Goal: Task Accomplishment & Management: Manage account settings

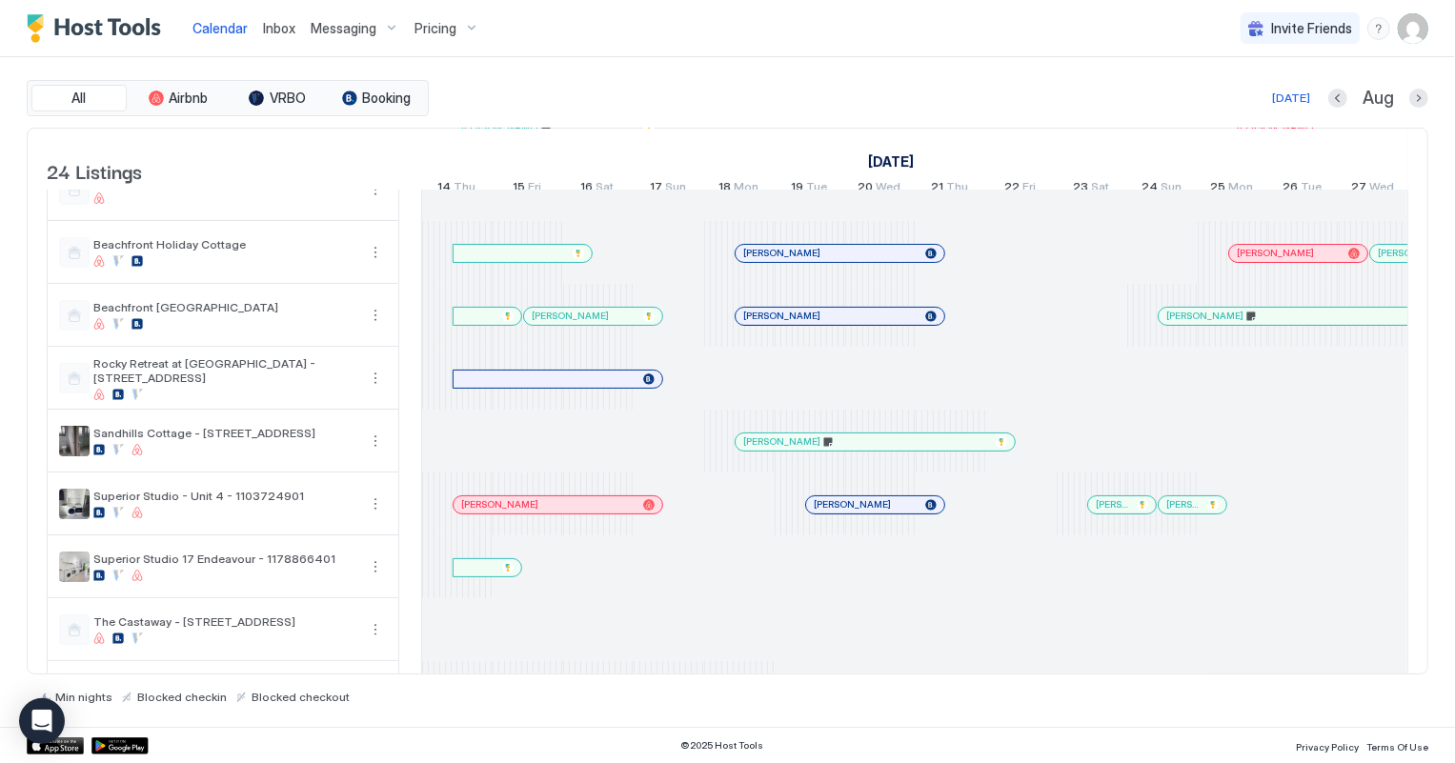
scroll to position [0, 1058]
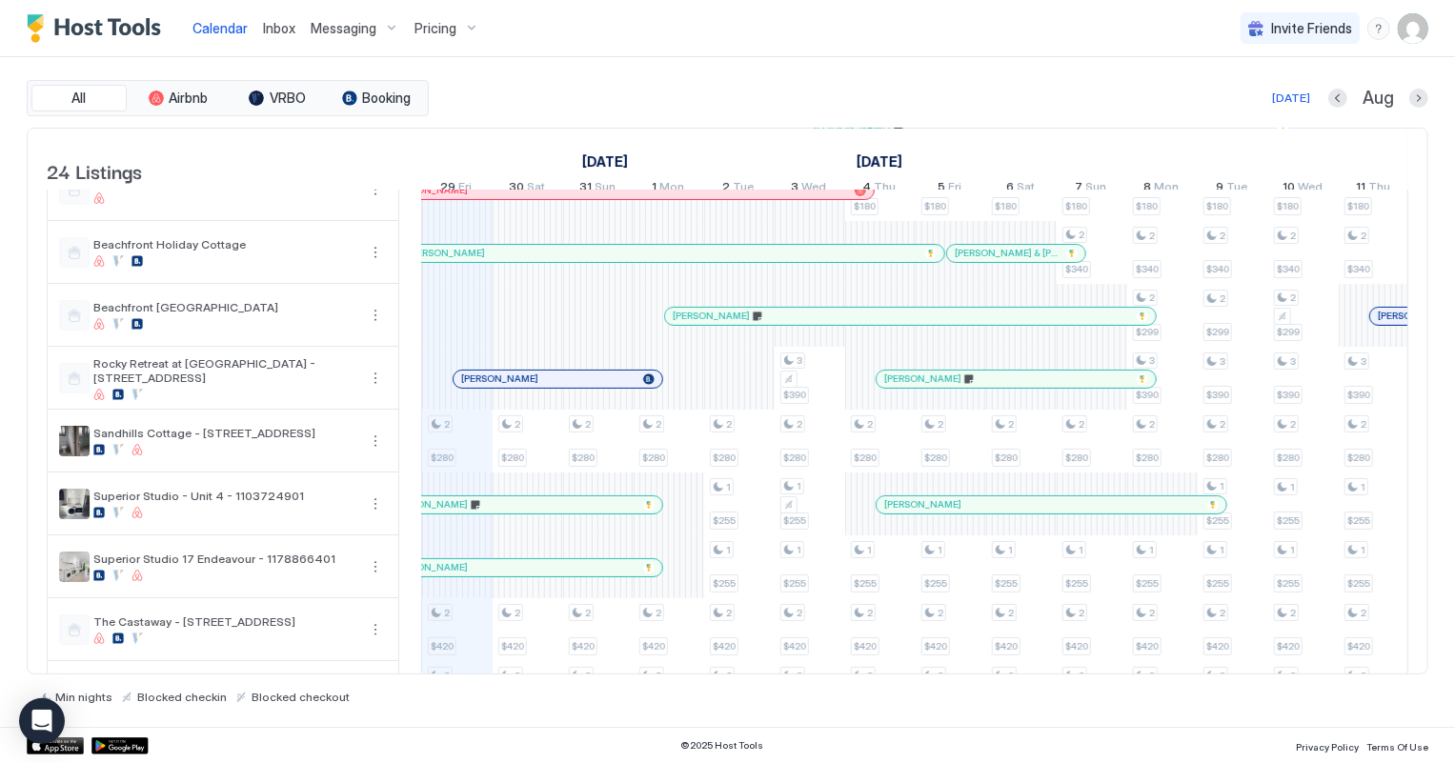
click at [272, 27] on span "Inbox" at bounding box center [279, 28] width 32 height 16
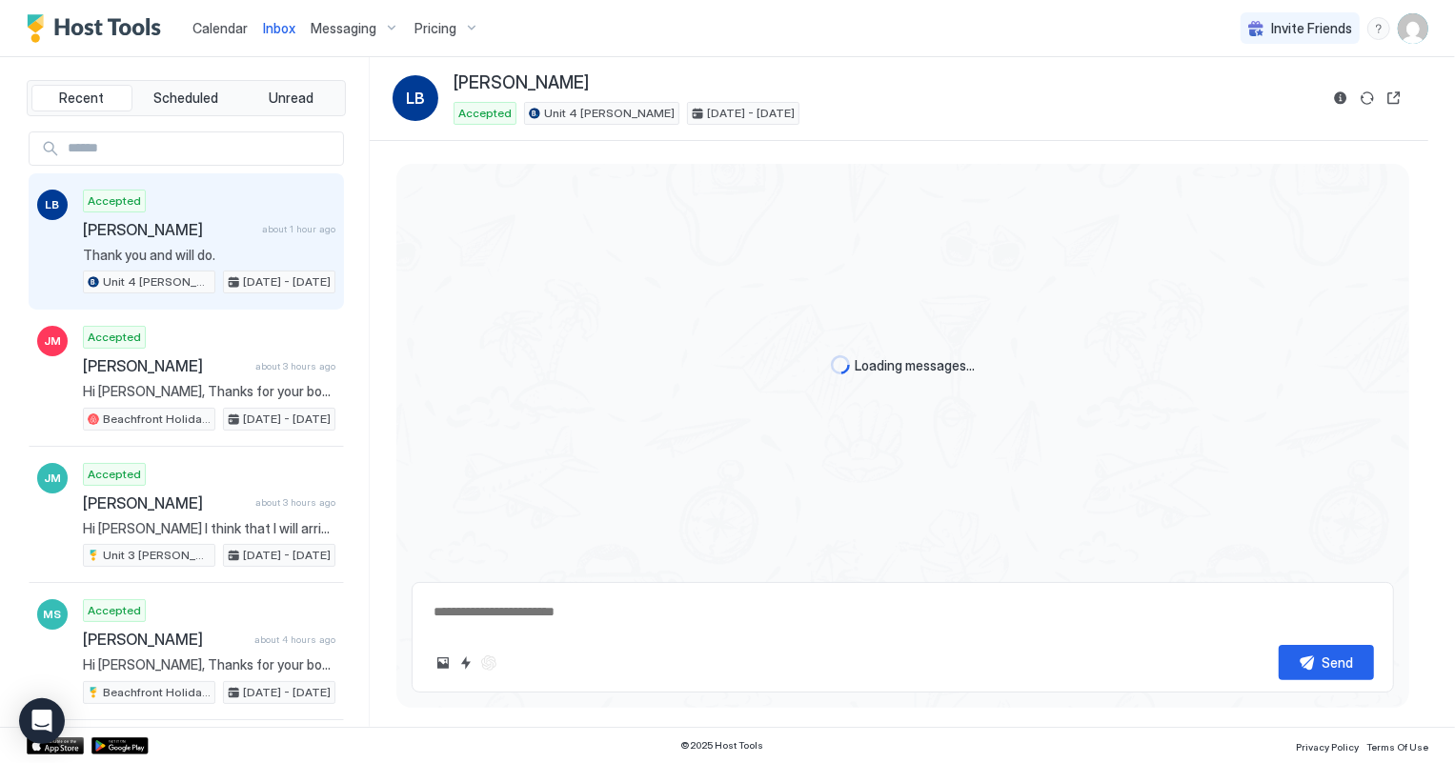
scroll to position [298, 0]
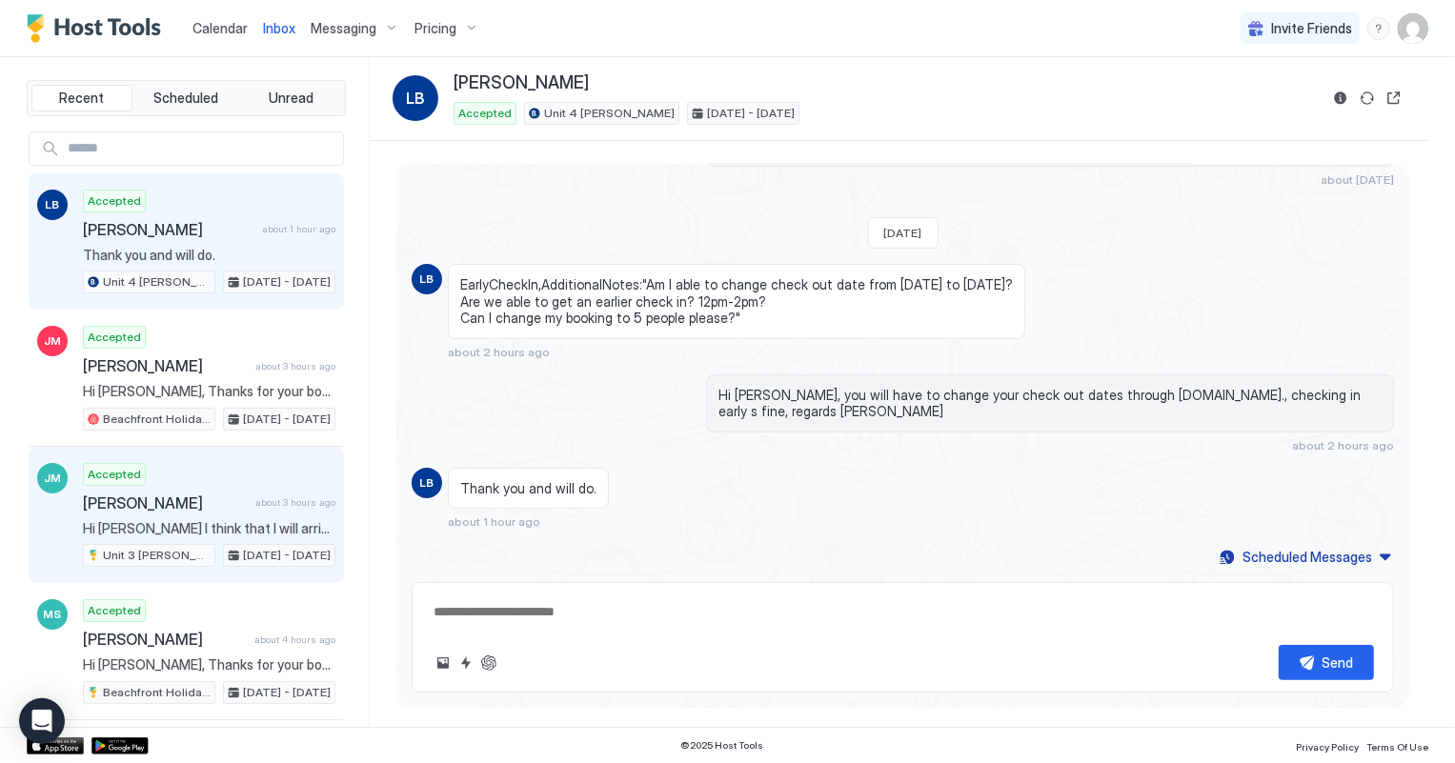
click at [231, 521] on span "Hi [PERSON_NAME] I think that I will arrive there about 4.30 all being well. Ju…" at bounding box center [209, 528] width 253 height 17
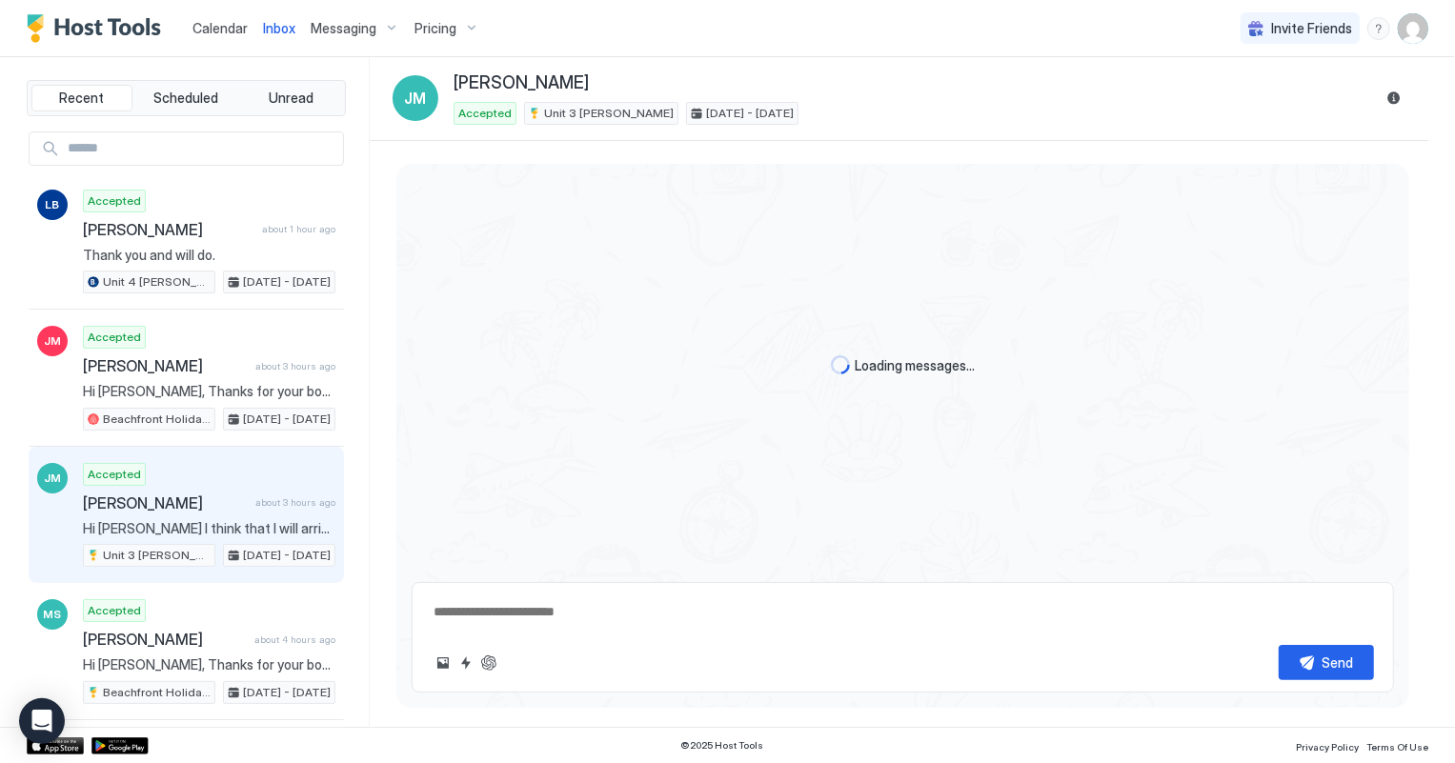
scroll to position [832, 0]
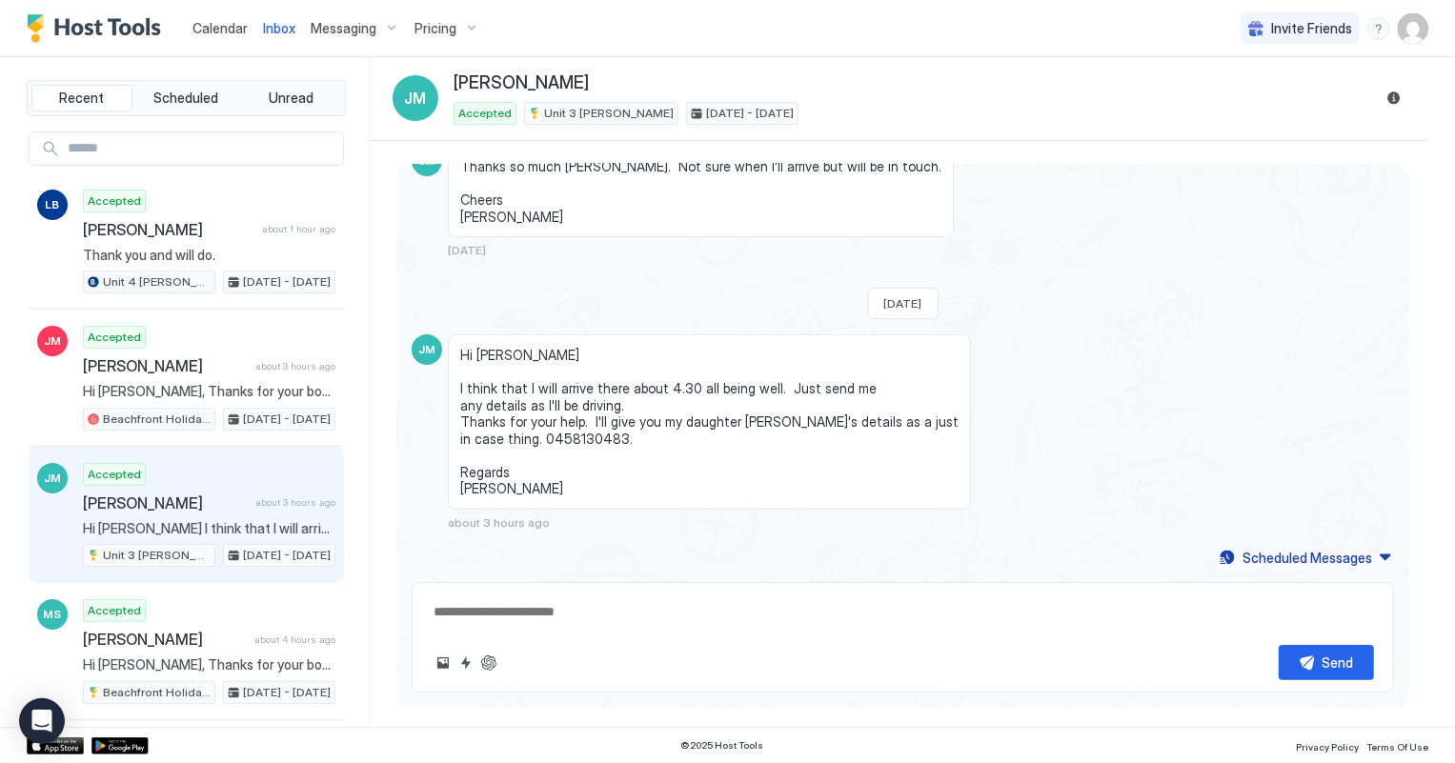
click at [213, 20] on span "Calendar" at bounding box center [220, 28] width 55 height 16
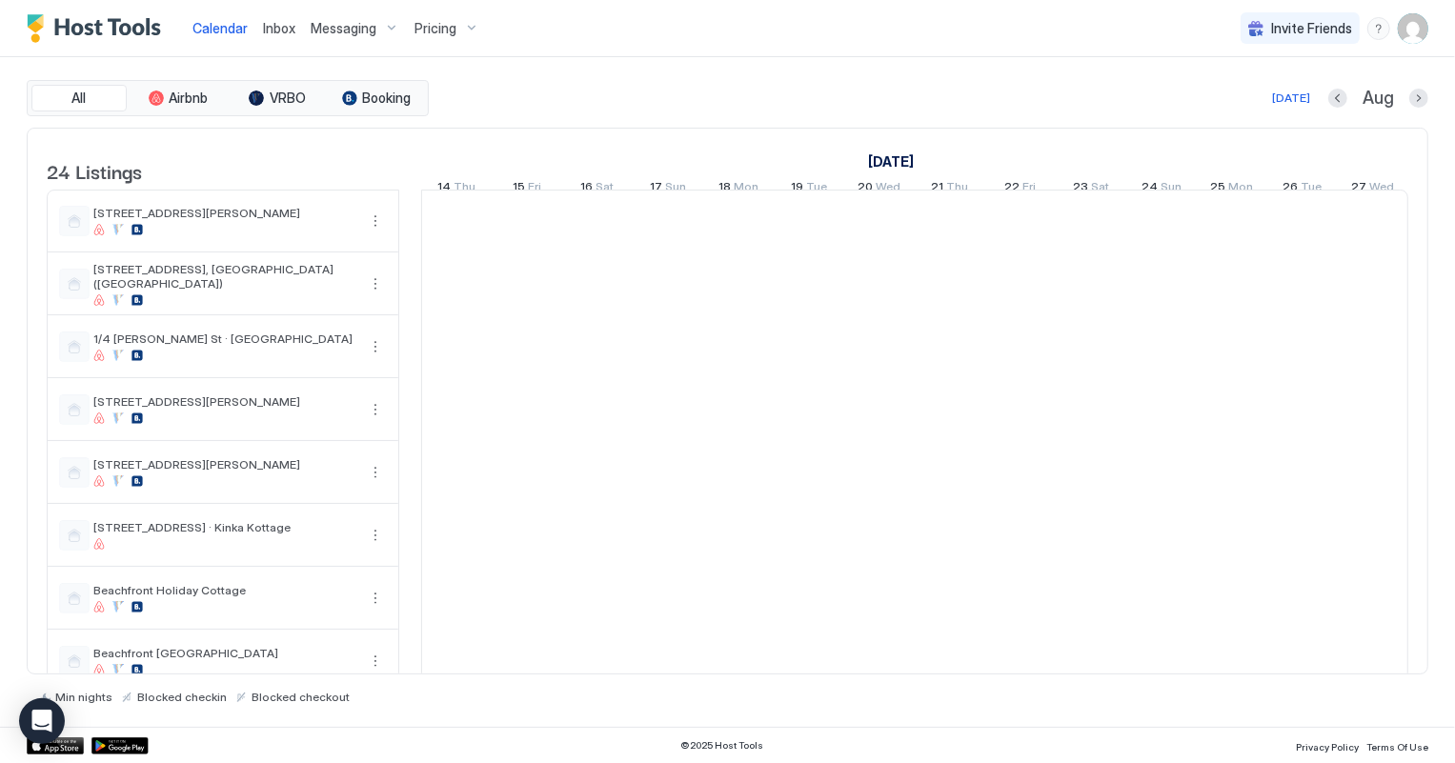
scroll to position [0, 1058]
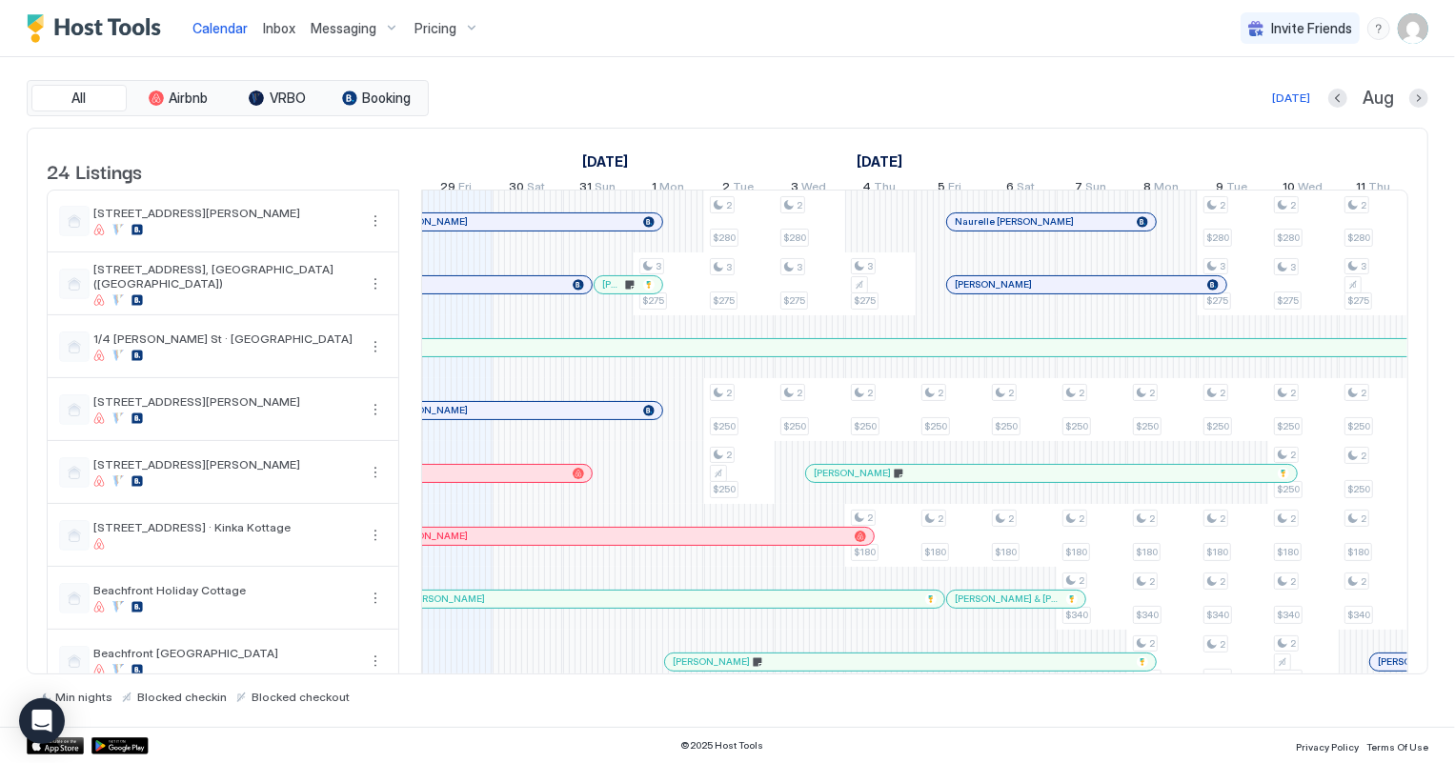
click at [258, 26] on div "Inbox" at bounding box center [279, 27] width 48 height 35
click at [276, 26] on span "Inbox" at bounding box center [279, 28] width 32 height 16
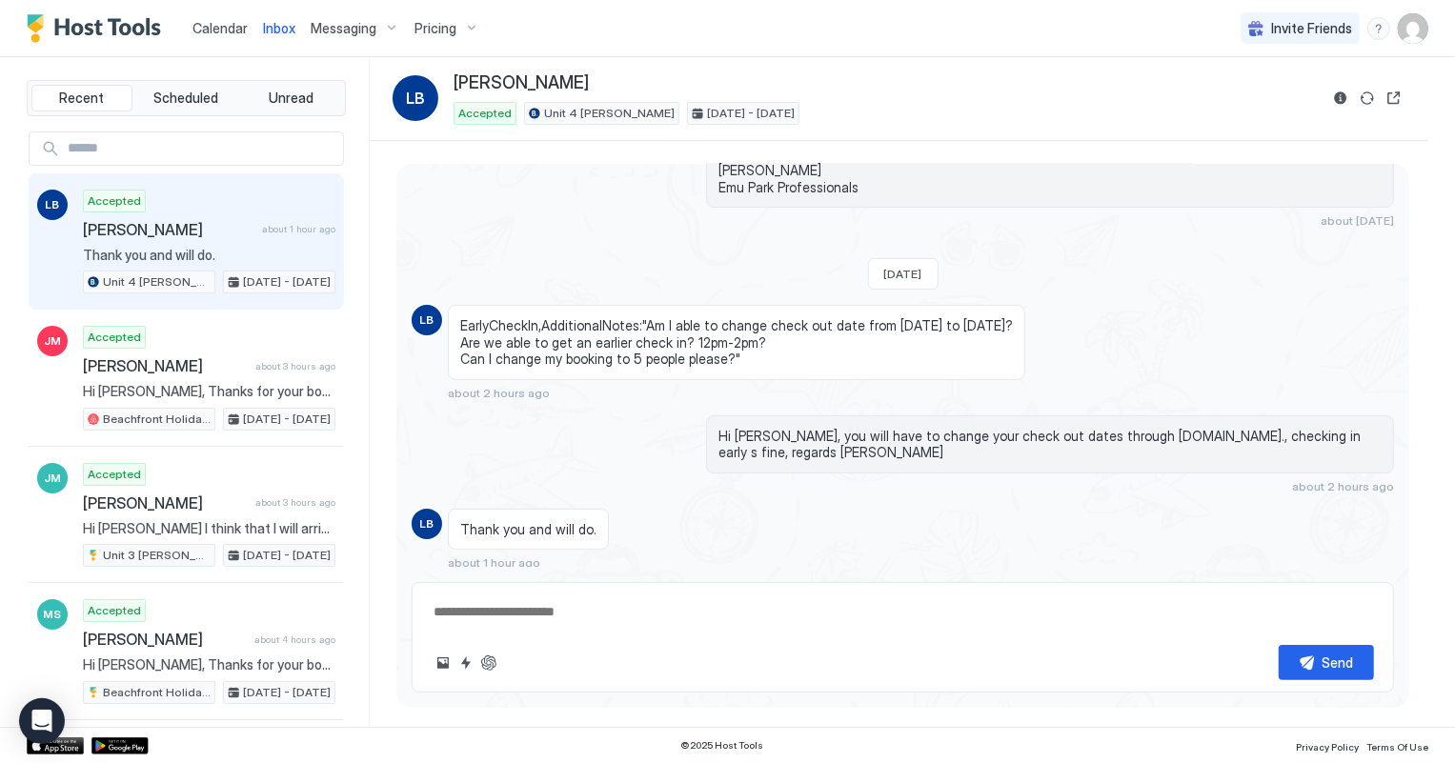
scroll to position [298, 0]
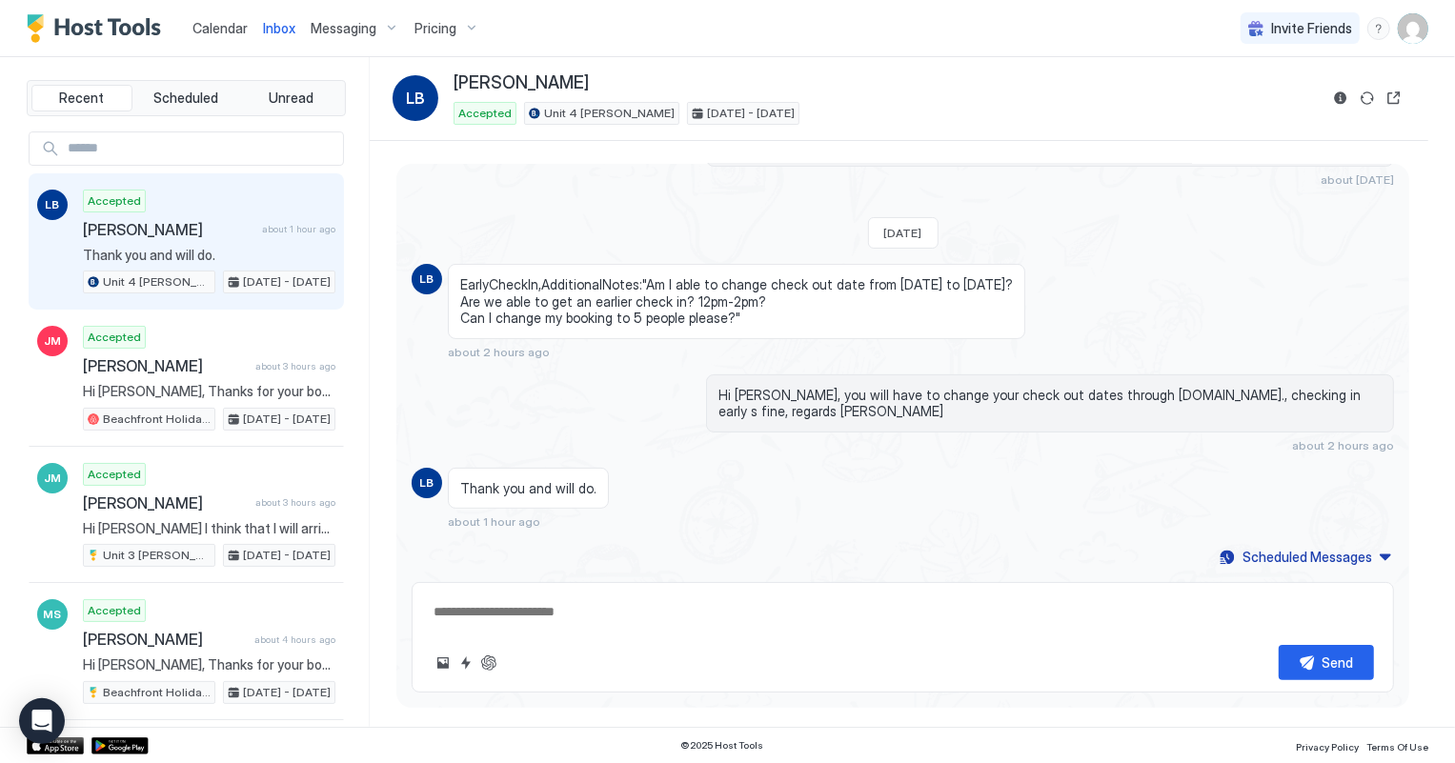
click at [238, 25] on span "Calendar" at bounding box center [220, 28] width 55 height 16
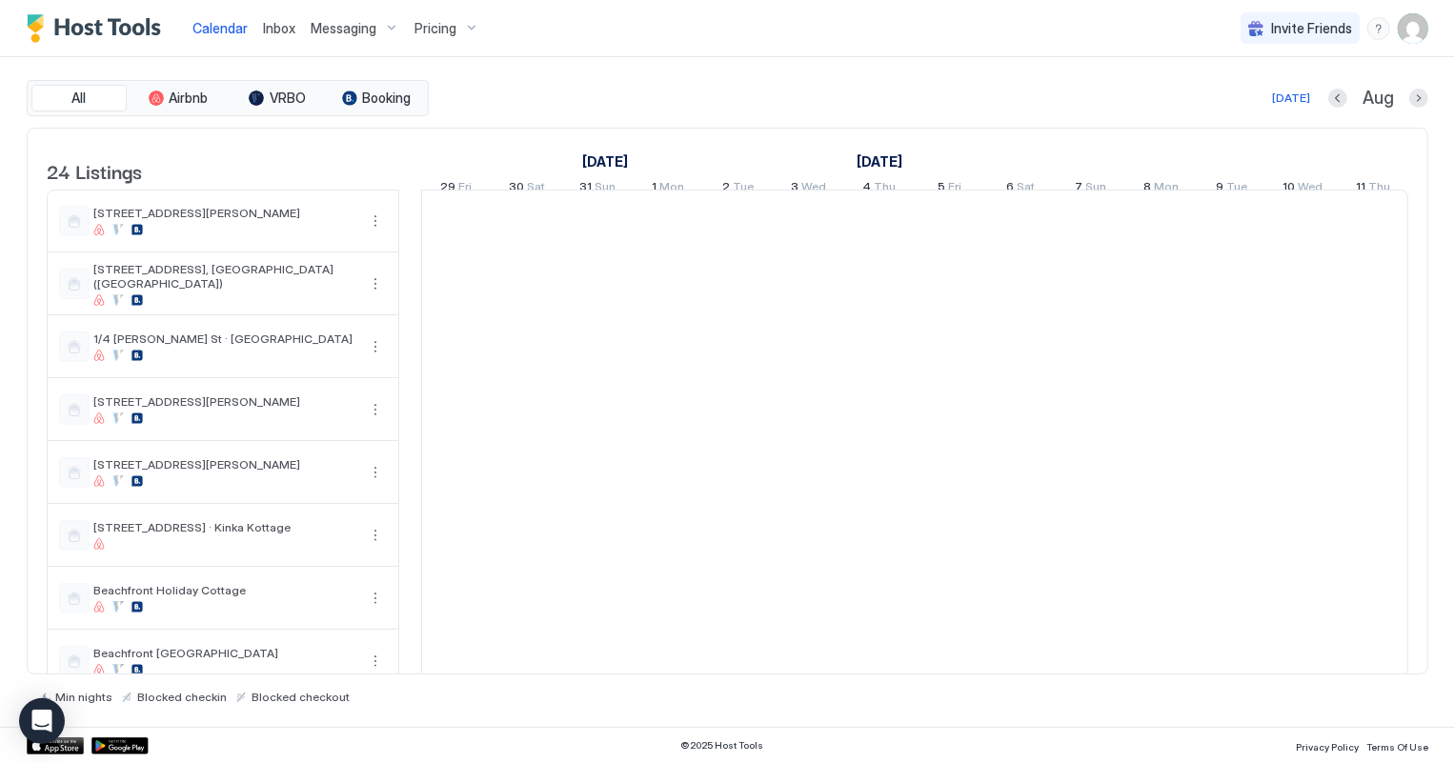
scroll to position [0, 1058]
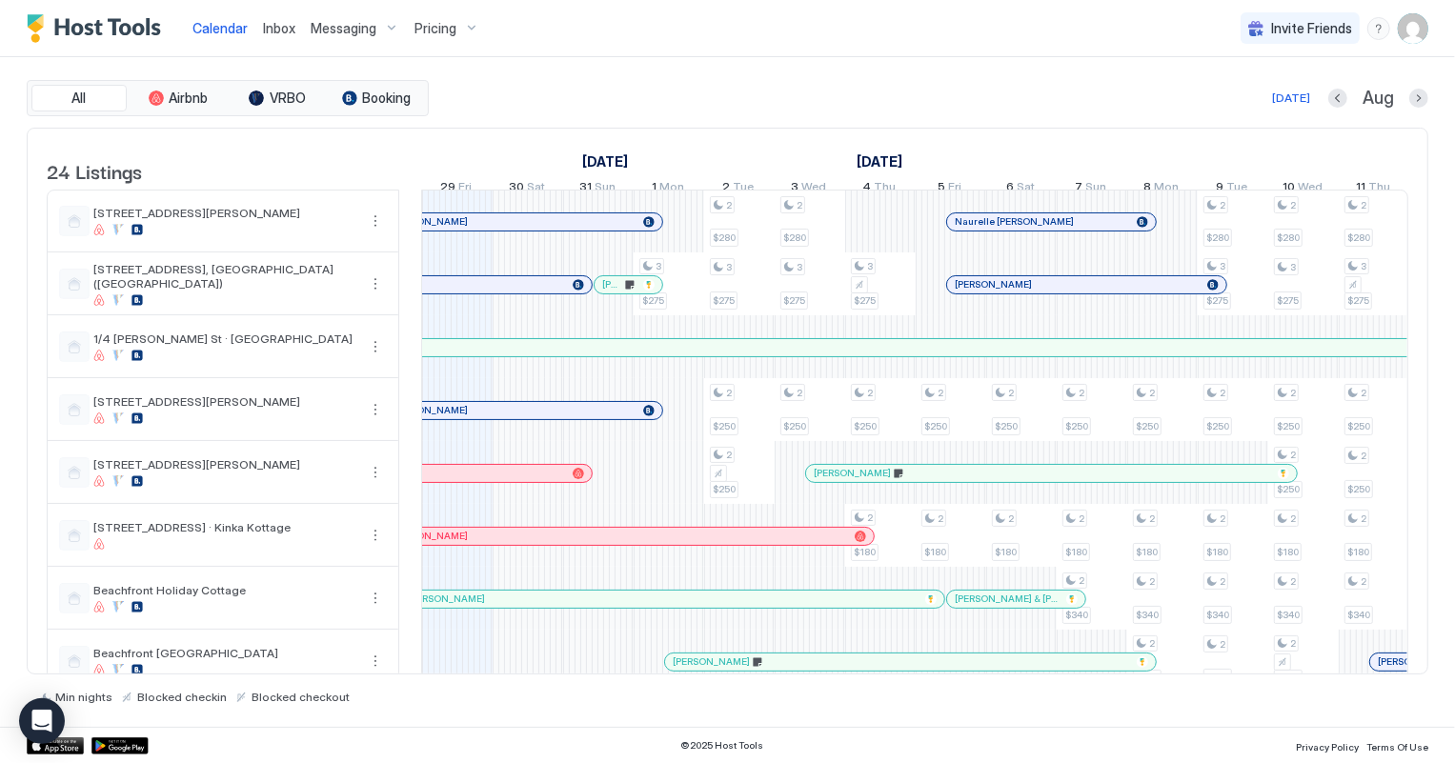
click at [286, 32] on span "Inbox" at bounding box center [279, 28] width 32 height 16
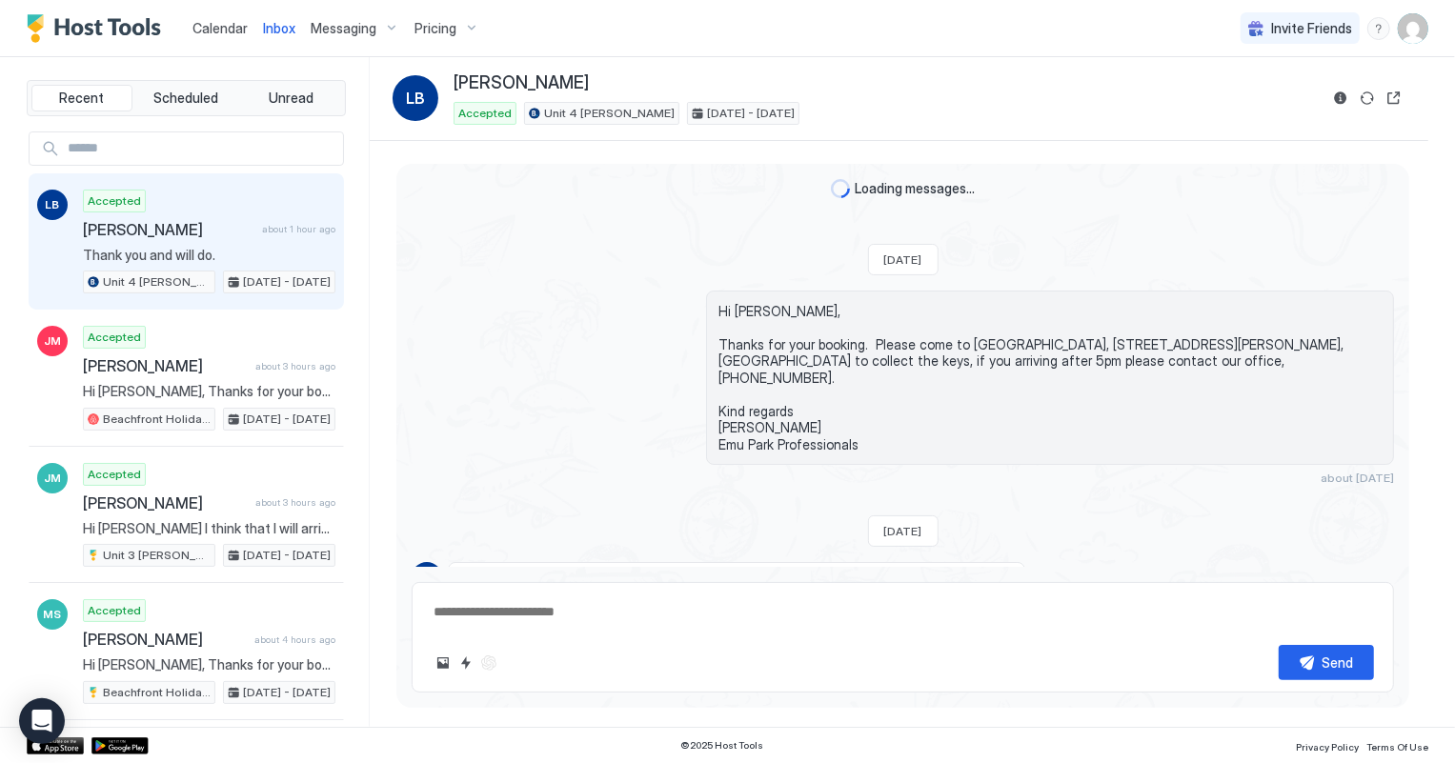
scroll to position [298, 0]
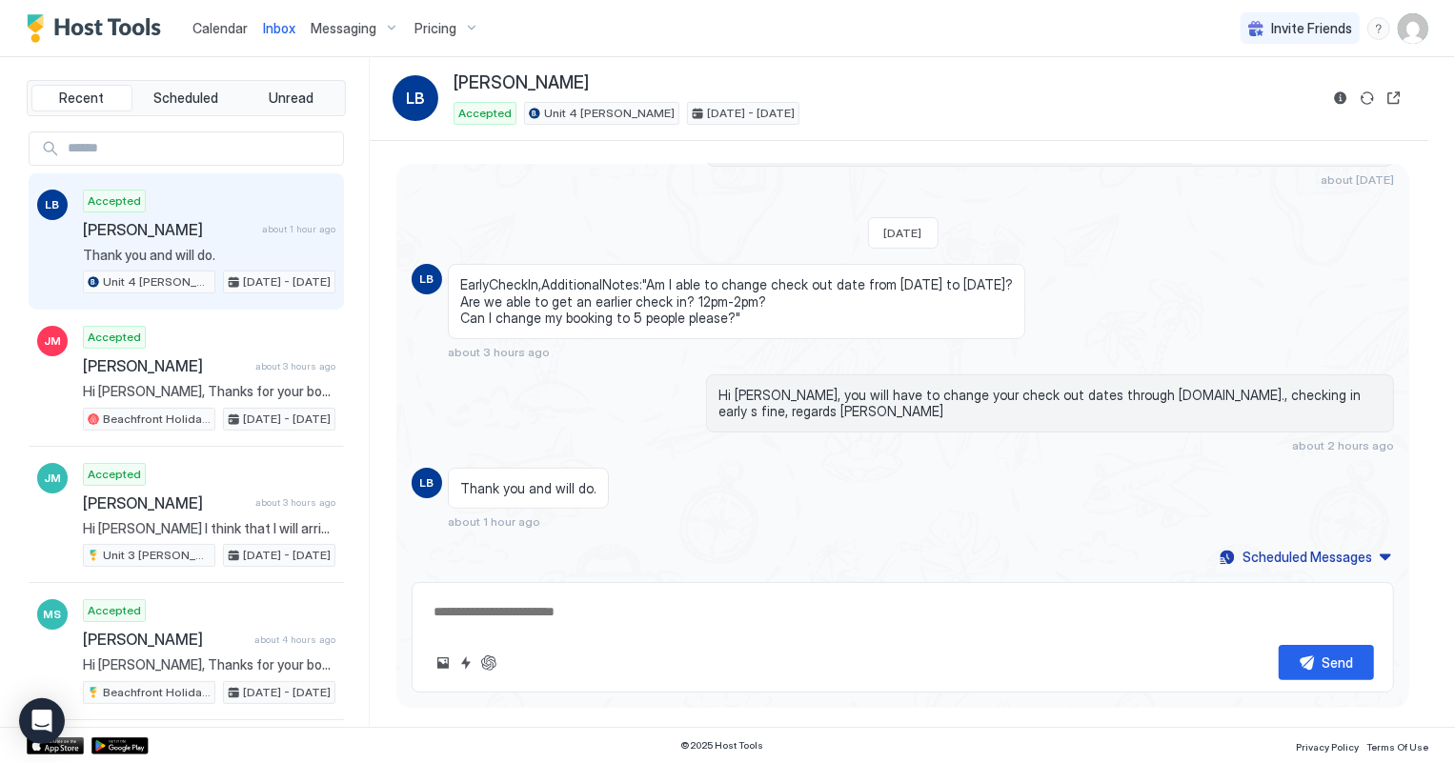
click at [228, 31] on span "Calendar" at bounding box center [220, 28] width 55 height 16
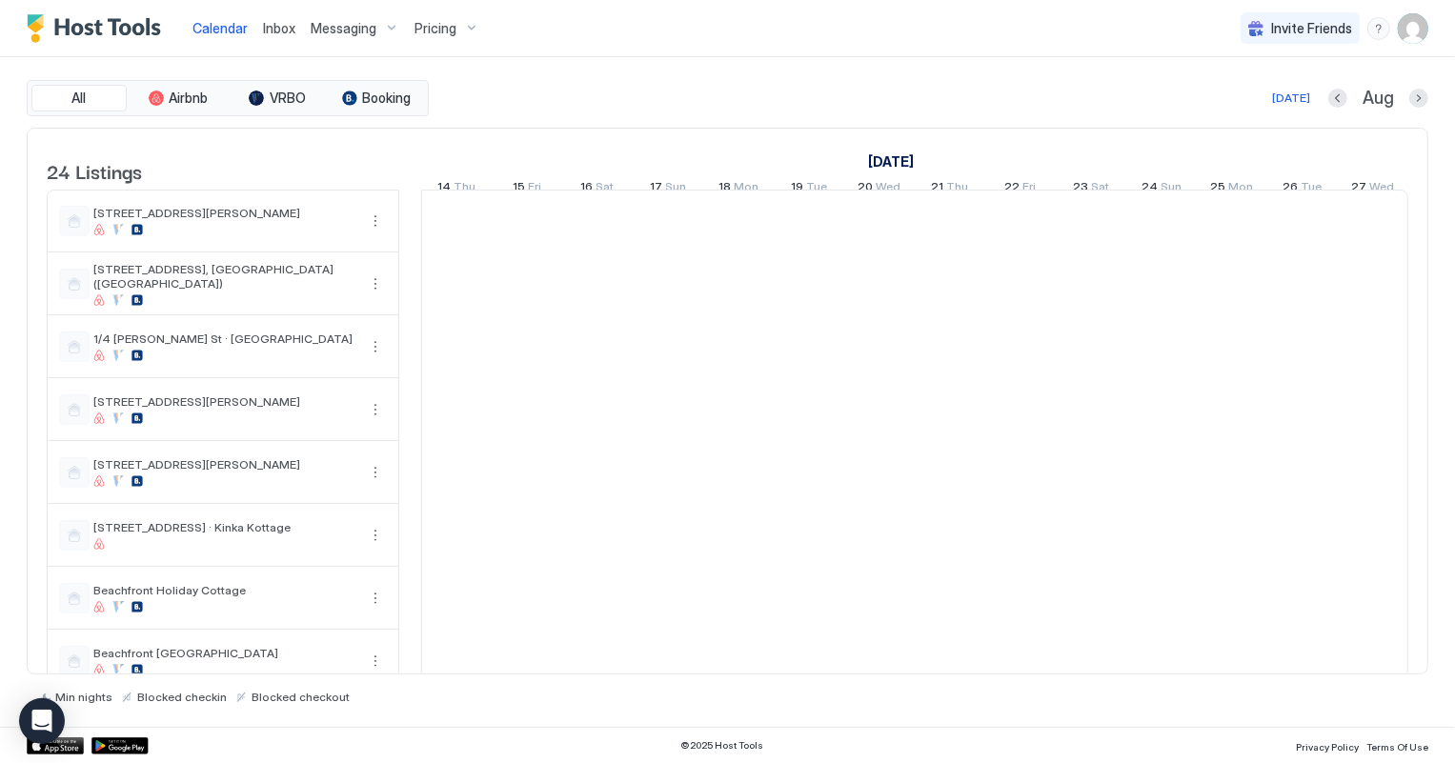
scroll to position [0, 1058]
